Goal: Transaction & Acquisition: Purchase product/service

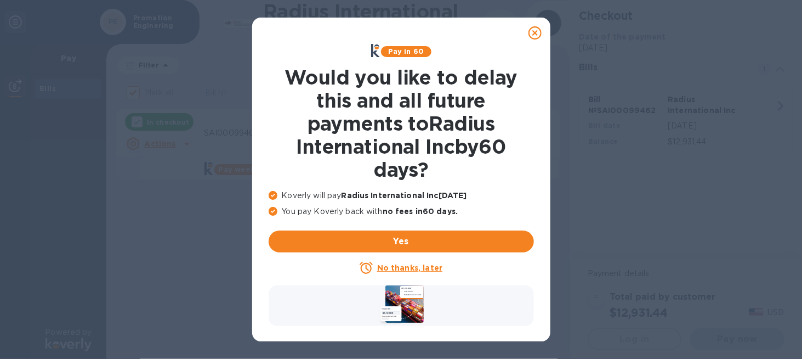
checkbox input "false"
click at [413, 268] on u "No thanks, later" at bounding box center [409, 267] width 65 height 9
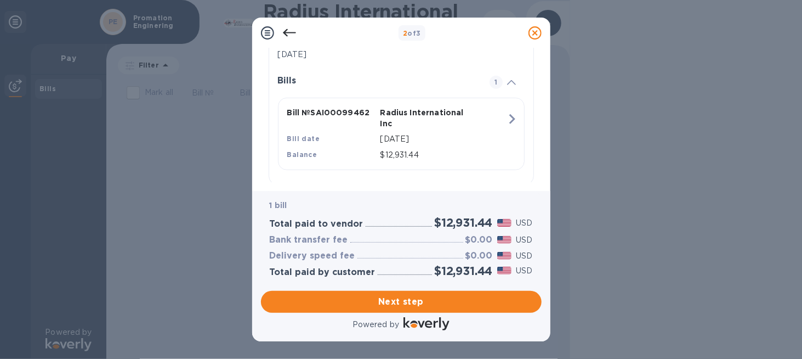
scroll to position [252, 0]
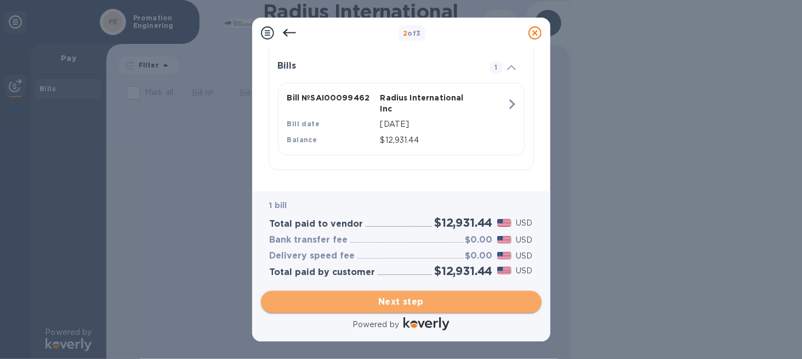
click at [447, 304] on span "Next step" at bounding box center [401, 301] width 263 height 13
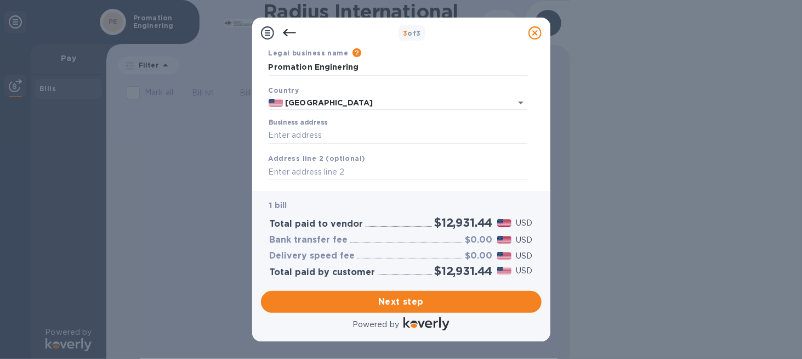
scroll to position [0, 0]
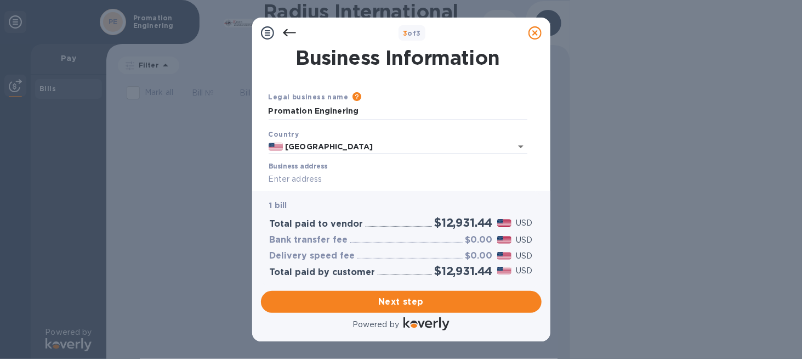
drag, startPoint x: 286, startPoint y: 178, endPoint x: 292, endPoint y: 178, distance: 6.0
click at [286, 178] on input "Business address" at bounding box center [398, 179] width 259 height 16
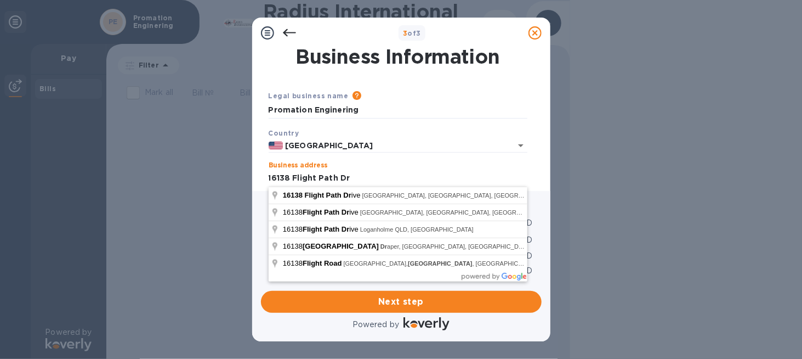
click at [418, 173] on input "16138 Flight Path Dr" at bounding box center [398, 178] width 259 height 16
type input "[STREET_ADDRESS]"
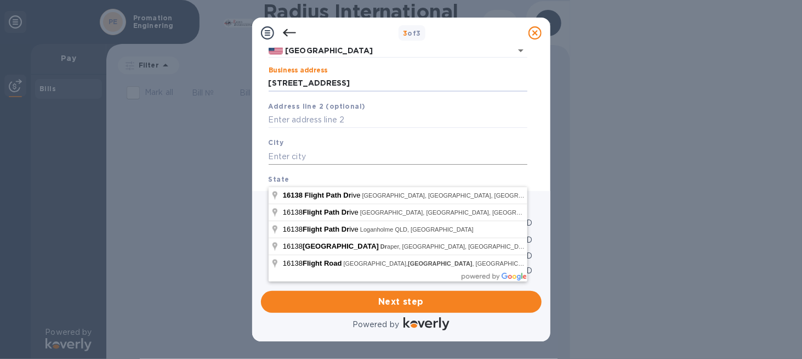
scroll to position [111, 0]
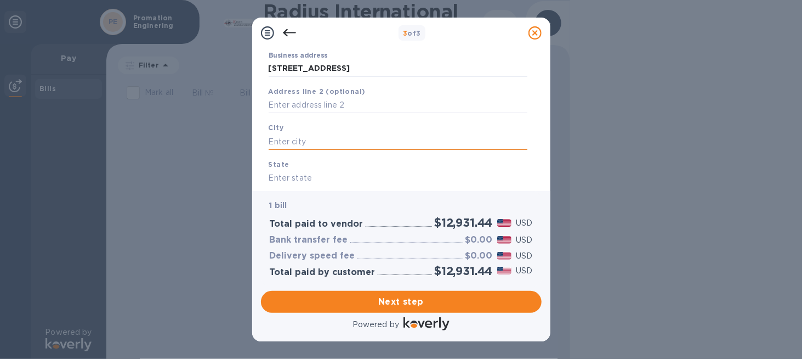
click at [288, 140] on input "text" at bounding box center [398, 141] width 259 height 16
type input "[GEOGRAPHIC_DATA]"
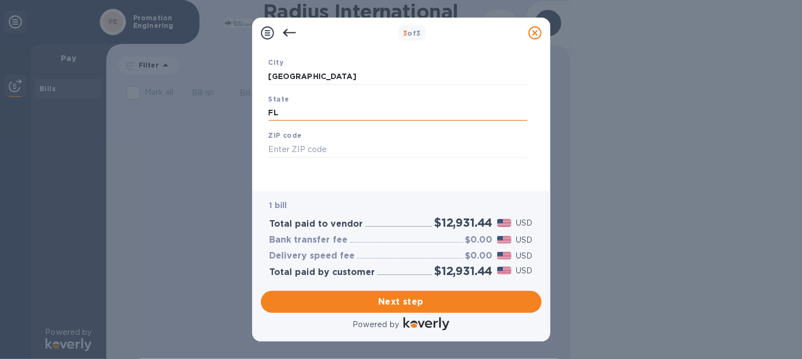
scroll to position [179, 0]
type input "FL"
click at [281, 149] on input "text" at bounding box center [398, 147] width 259 height 16
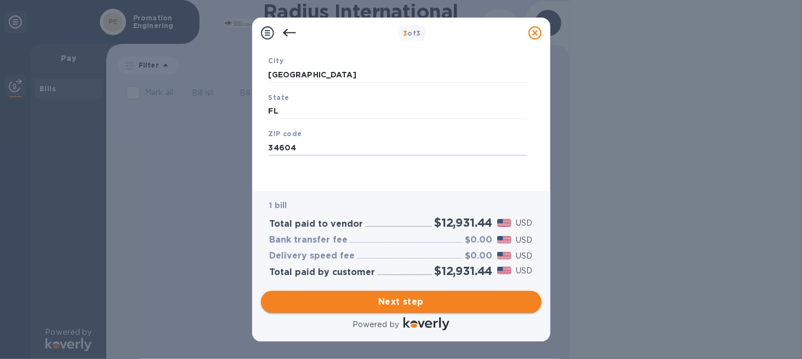
type input "34604"
click at [346, 302] on span "Next step" at bounding box center [401, 301] width 263 height 13
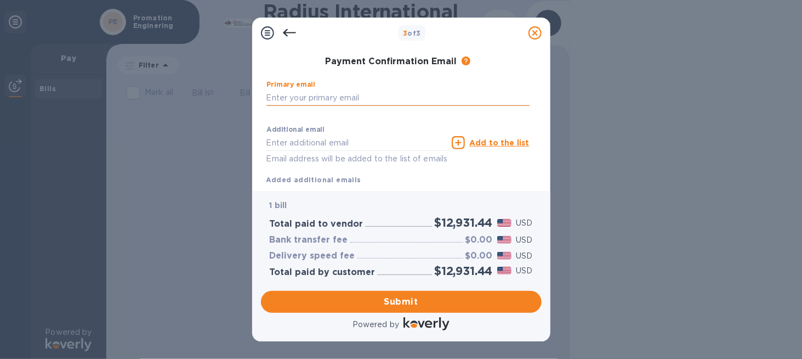
drag, startPoint x: 273, startPoint y: 99, endPoint x: 305, endPoint y: 105, distance: 32.4
click at [273, 99] on input "text" at bounding box center [397, 97] width 263 height 16
type input "[PERSON_NAME][EMAIL_ADDRESS][PERSON_NAME][DOMAIN_NAME]"
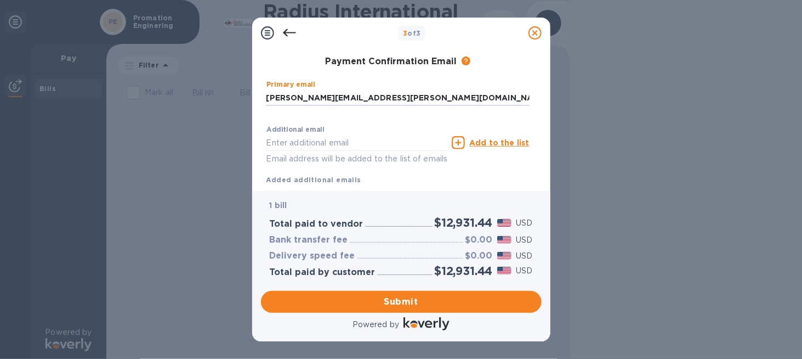
type input "[PERSON_NAME]"
type input "Pemberton"
type input "3528484012"
type input "[PERSON_NAME][EMAIL_ADDRESS][PERSON_NAME][DOMAIN_NAME]"
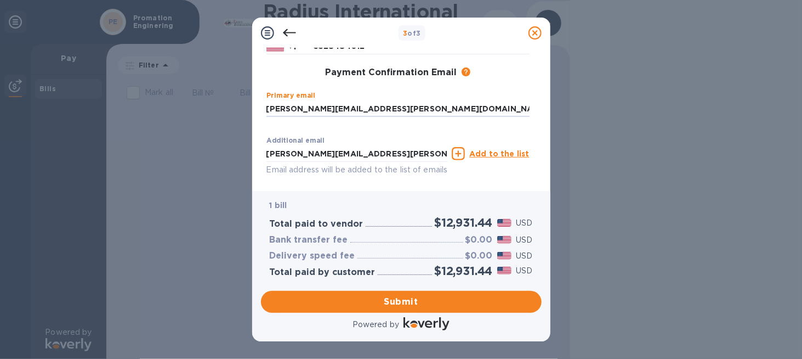
scroll to position [212, 0]
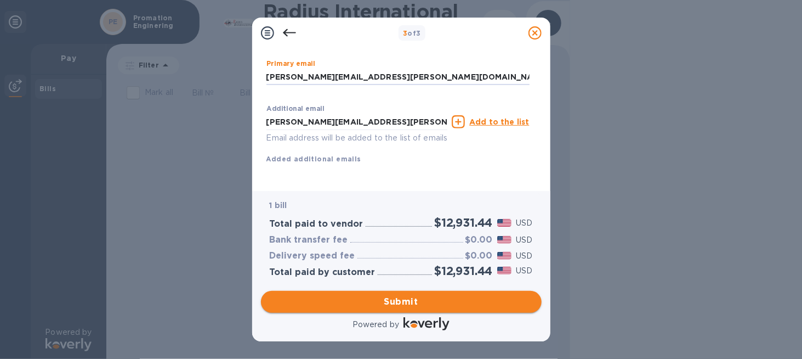
click at [423, 300] on span "Submit" at bounding box center [401, 301] width 263 height 13
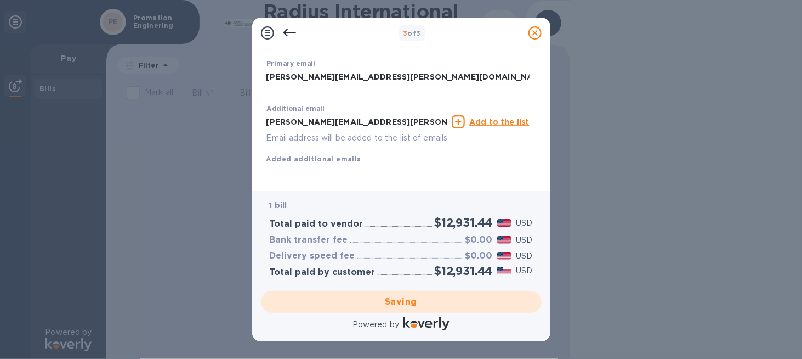
scroll to position [12, 0]
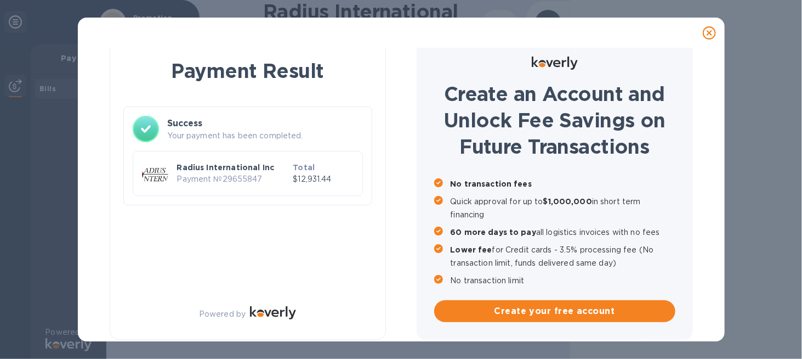
click at [263, 189] on div "Radius International Inc Payment № 29655847 Total $12,931.44" at bounding box center [248, 173] width 230 height 45
